Goal: Navigation & Orientation: Find specific page/section

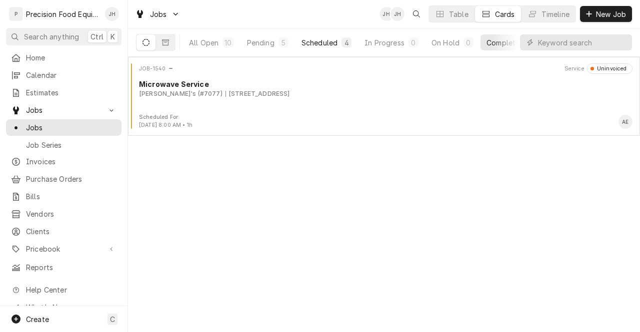
click at [329, 34] on button "Scheduled 4" at bounding box center [326, 42] width 62 height 16
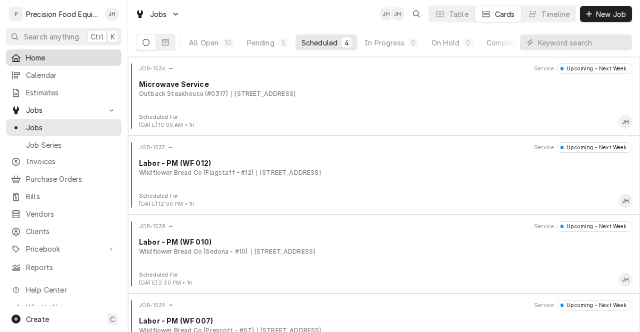
click at [55, 52] on span "Home" at bounding box center [71, 57] width 90 height 10
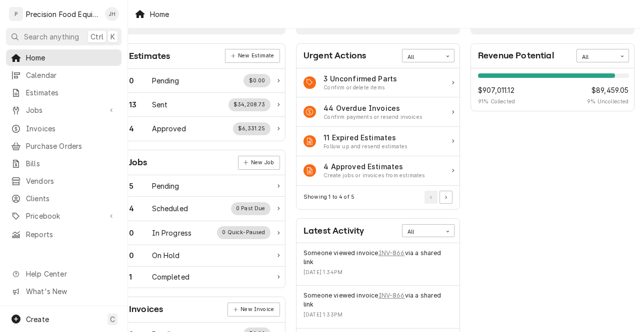
scroll to position [0, 31]
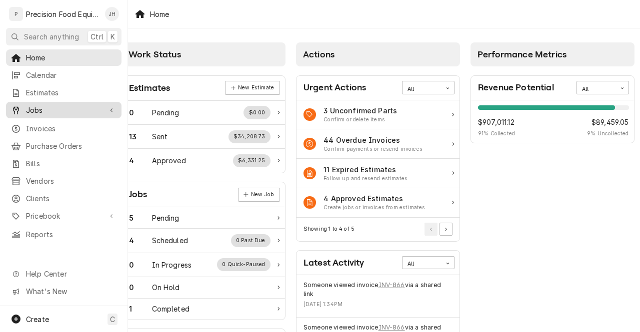
click at [76, 113] on link "Jobs" at bounding box center [63, 110] width 115 height 16
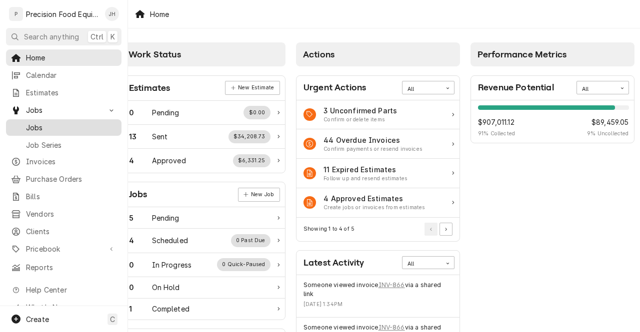
click at [64, 122] on span "Jobs" at bounding box center [71, 127] width 90 height 10
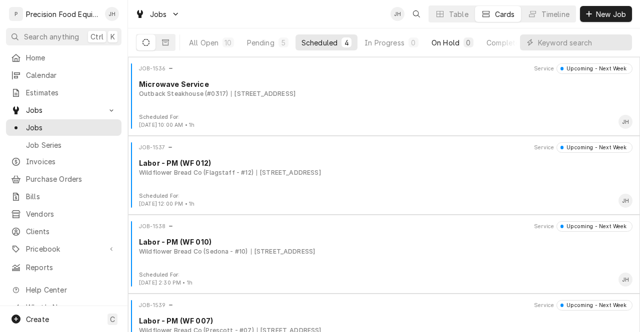
click at [462, 35] on button "On Hold 0" at bounding box center [452, 42] width 54 height 16
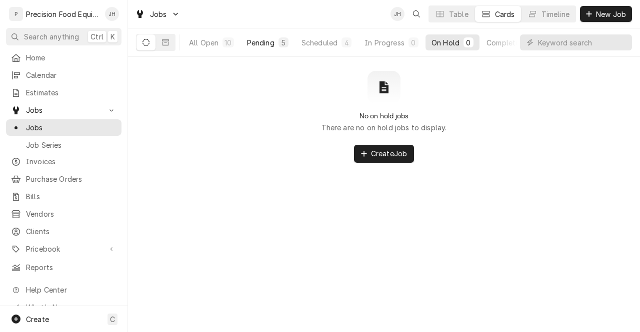
click at [262, 41] on div "Pending" at bounding box center [260, 42] width 27 height 10
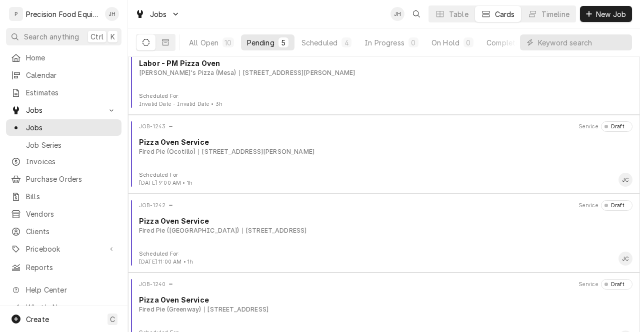
scroll to position [119, 0]
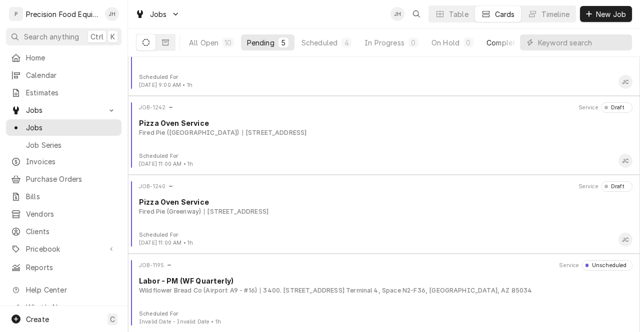
click at [495, 44] on div "Completed" at bounding box center [504, 42] width 37 height 10
